Goal: Check status: Check status

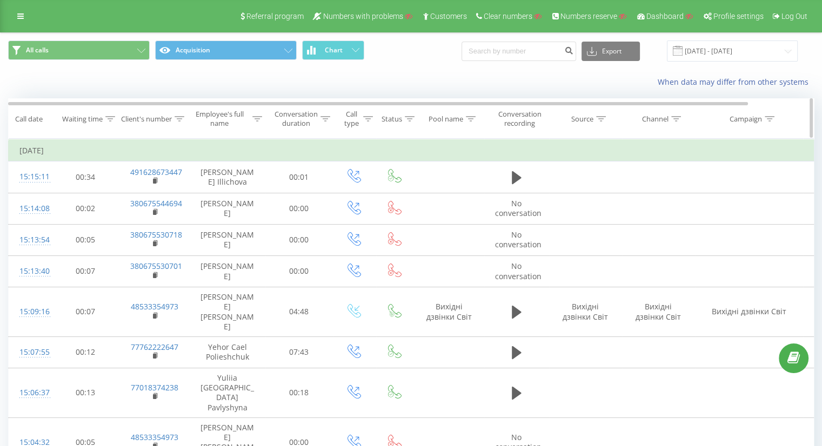
click at [175, 118] on icon at bounding box center [180, 118] width 10 height 5
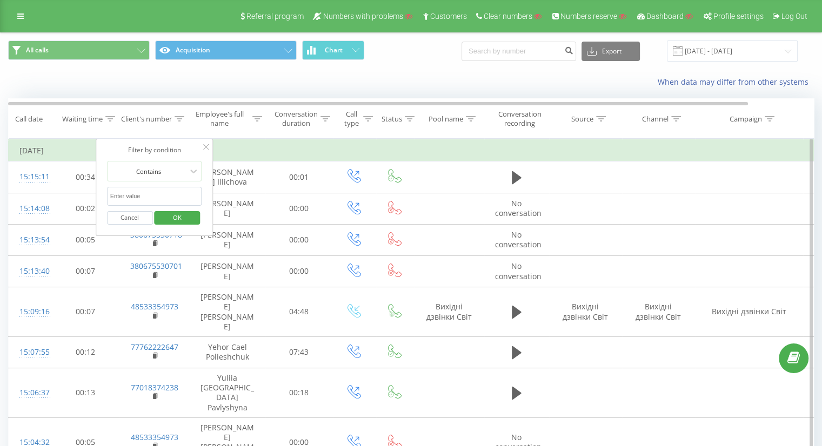
click at [132, 191] on input "text" at bounding box center [154, 196] width 95 height 19
paste input "[PHONE_NUMBER]"
click at [125, 194] on input "[PHONE_NUMBER]" at bounding box center [154, 196] width 95 height 19
type input "380939807397"
click at [179, 215] on span "OK" at bounding box center [177, 217] width 30 height 17
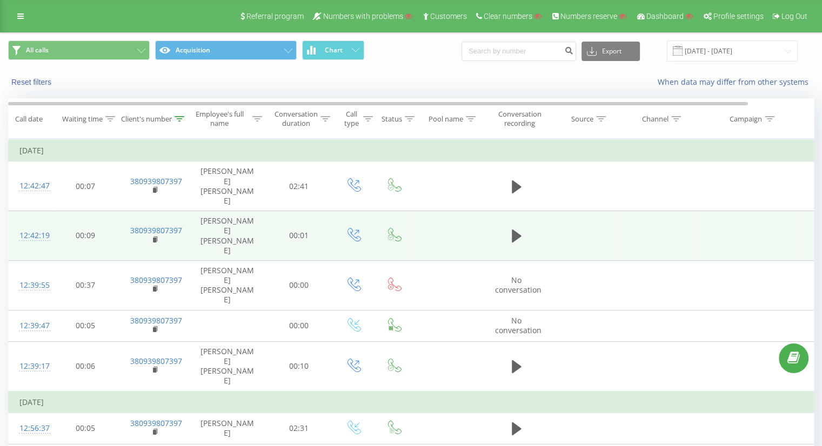
scroll to position [13, 0]
